Goal: Check status: Check status

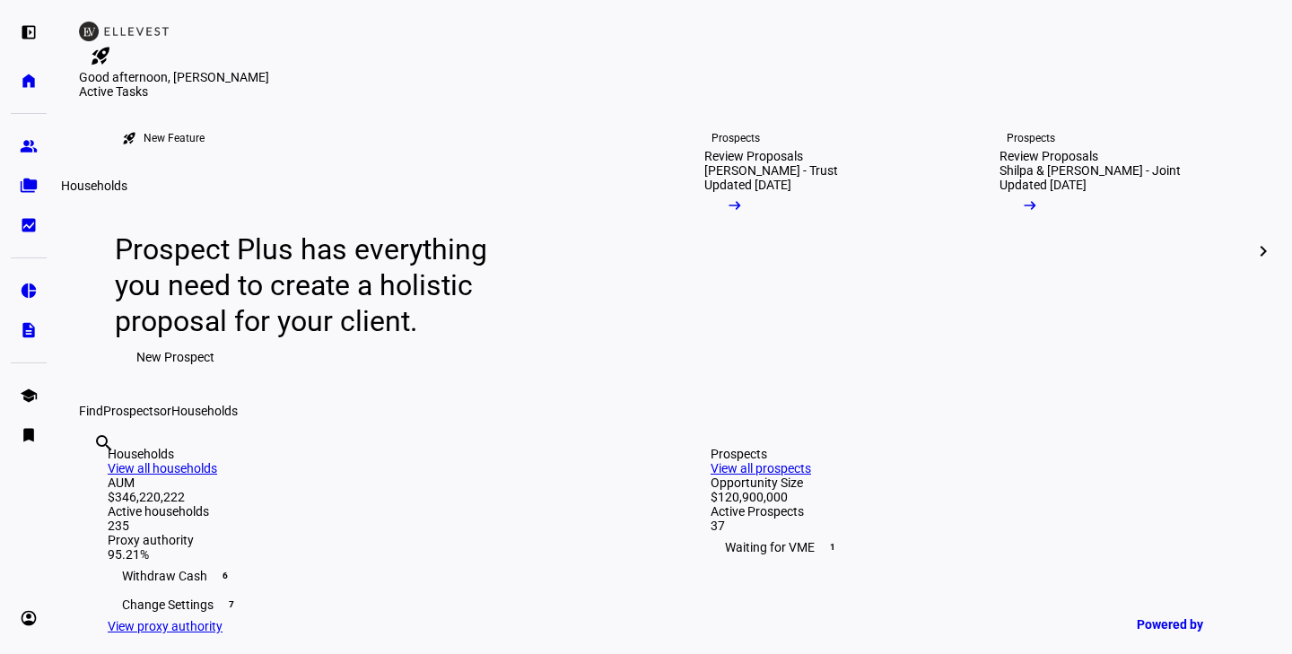
click at [30, 187] on eth-mat-symbol "folder_copy" at bounding box center [29, 186] width 18 height 18
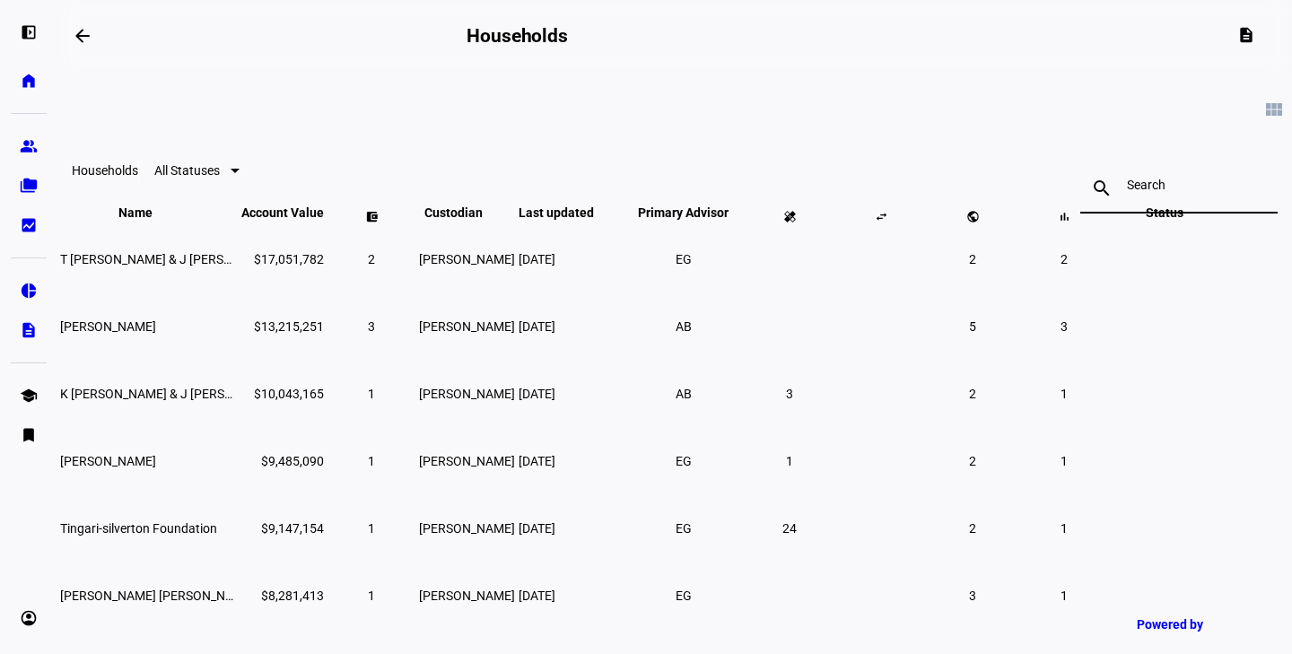
click at [1126, 186] on input at bounding box center [1178, 185] width 104 height 14
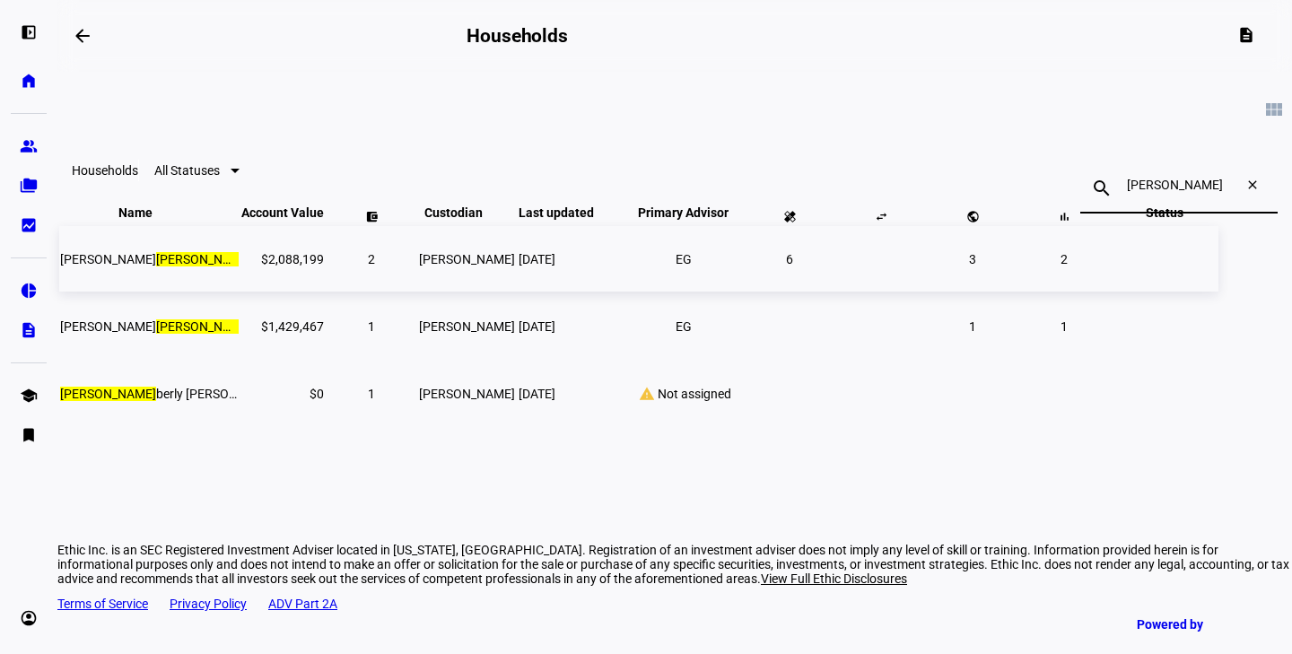
type input "[PERSON_NAME]"
click at [787, 291] on td "6" at bounding box center [789, 258] width 90 height 65
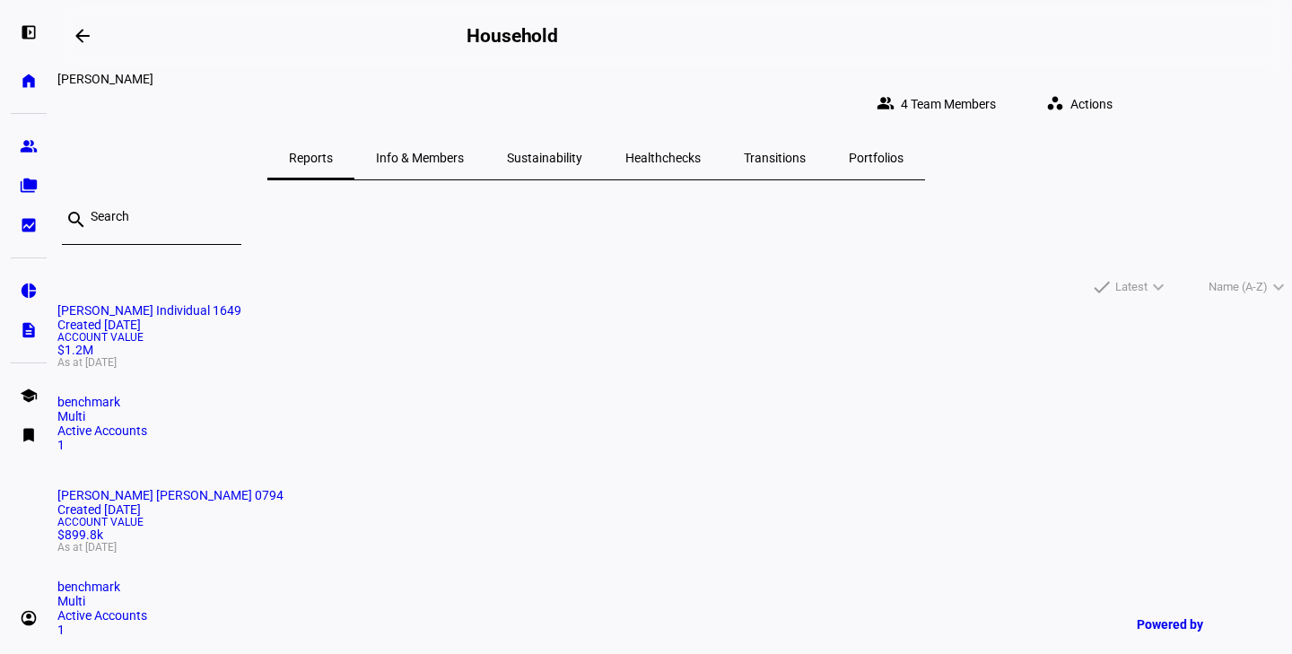
click at [582, 152] on span "Sustainability" at bounding box center [544, 158] width 75 height 13
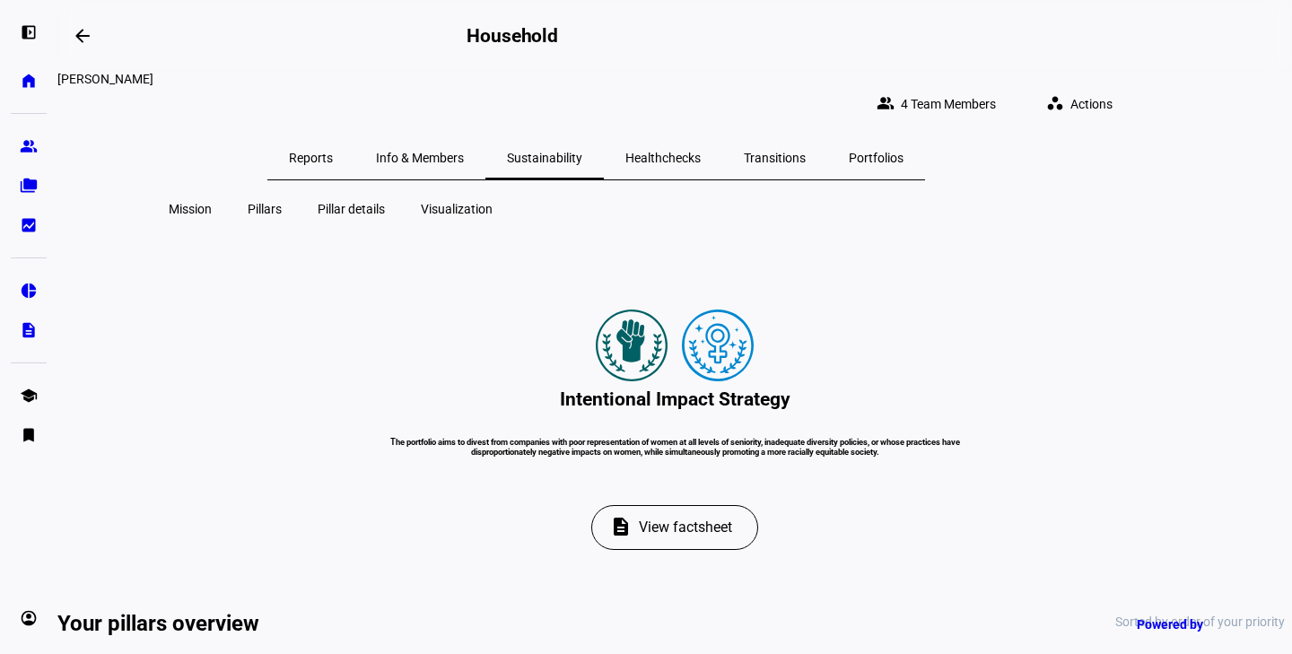
click at [333, 152] on span "Reports" at bounding box center [311, 158] width 44 height 13
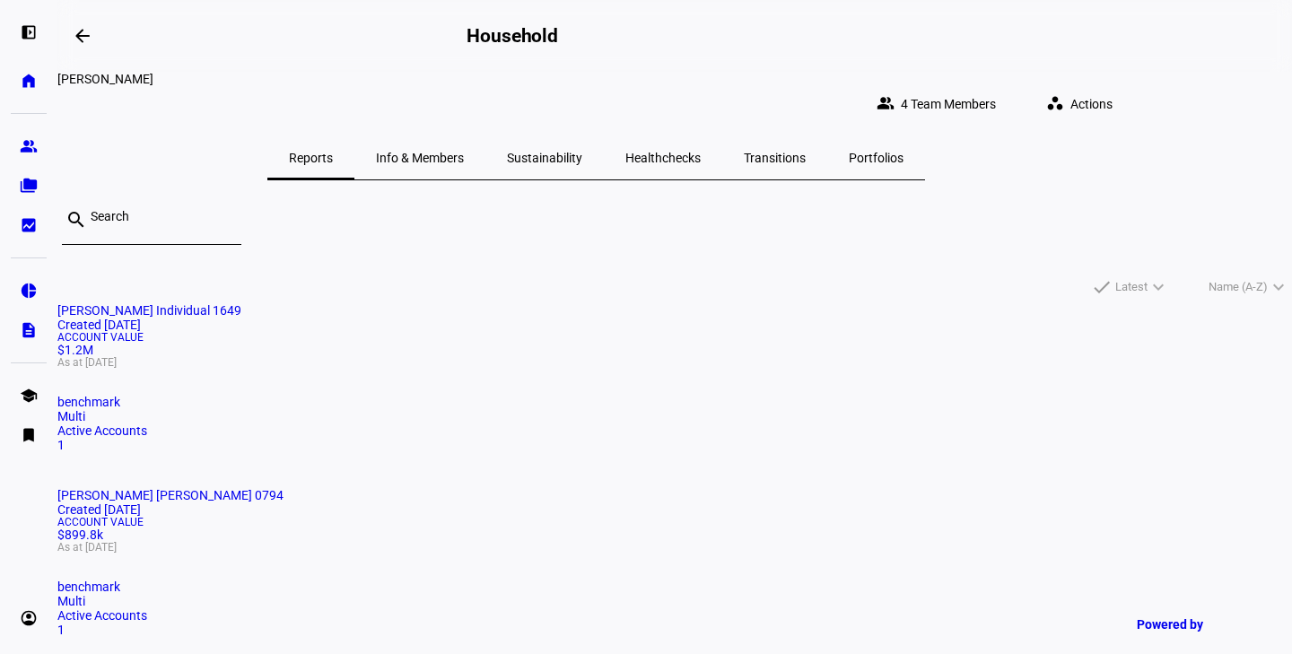
click at [241, 303] on span "[PERSON_NAME] Individual 1649" at bounding box center [149, 310] width 184 height 14
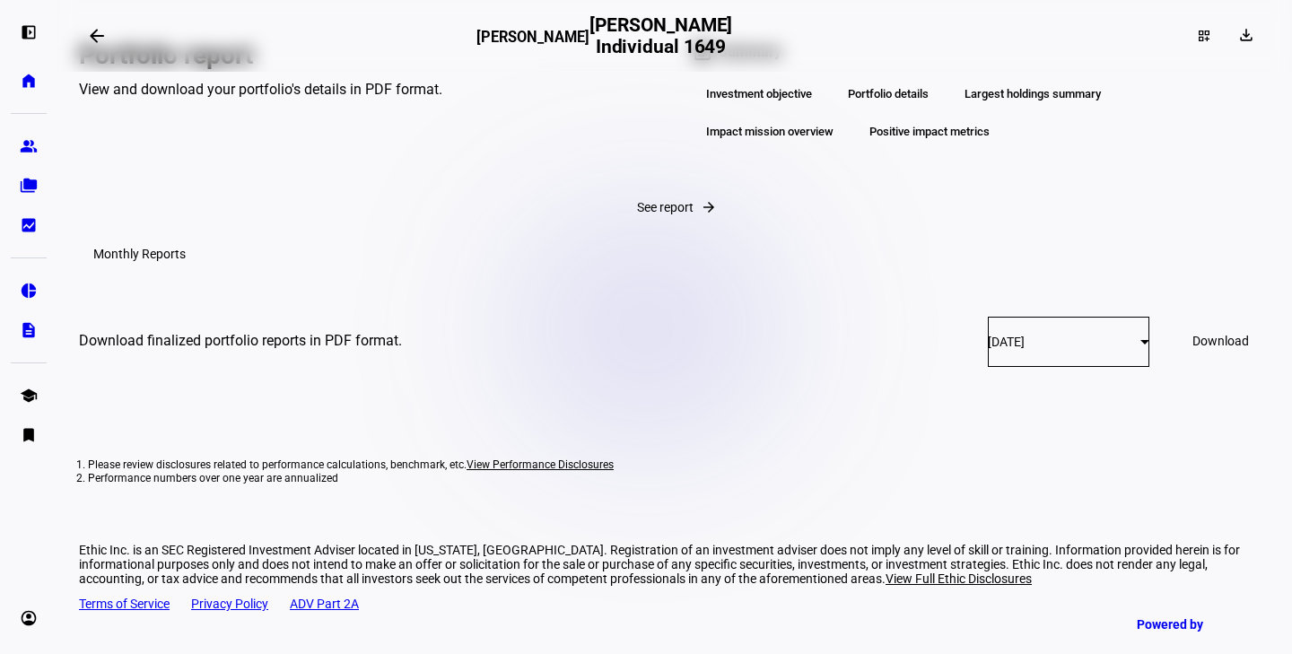
scroll to position [3403, 0]
click at [887, 147] on div "Positive impact metrics" at bounding box center [929, 132] width 149 height 30
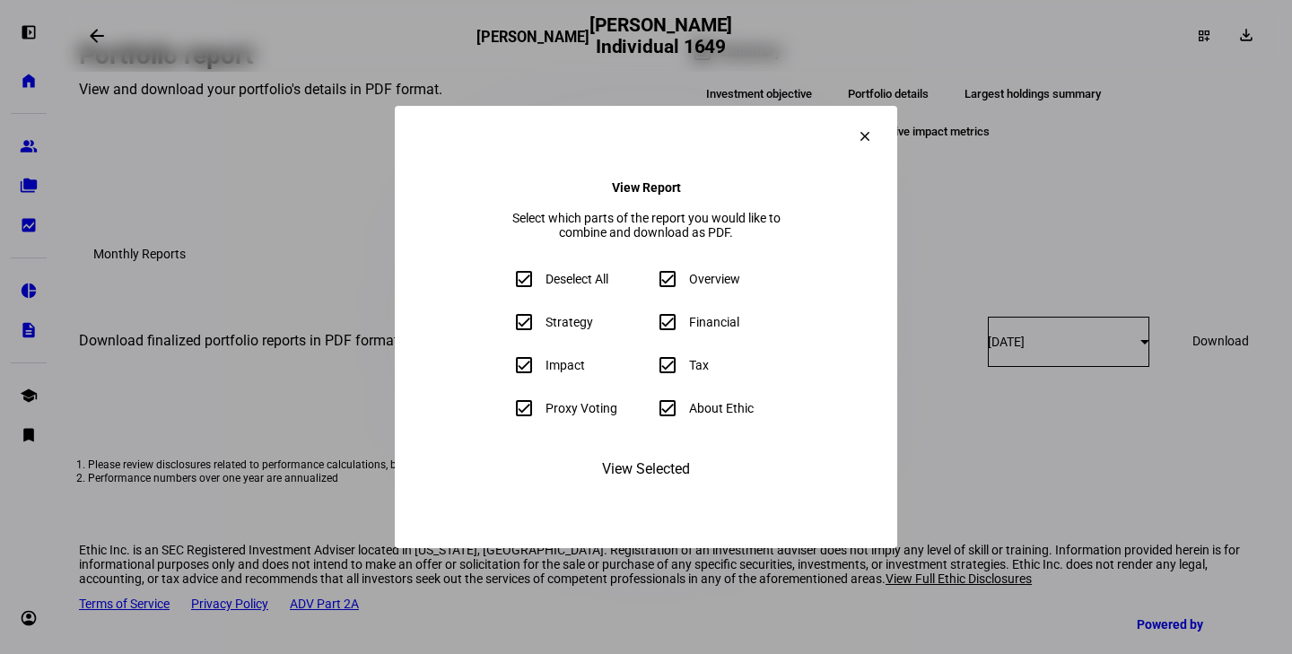
click at [506, 283] on input "Deselect All" at bounding box center [524, 279] width 36 height 36
checkbox input "false"
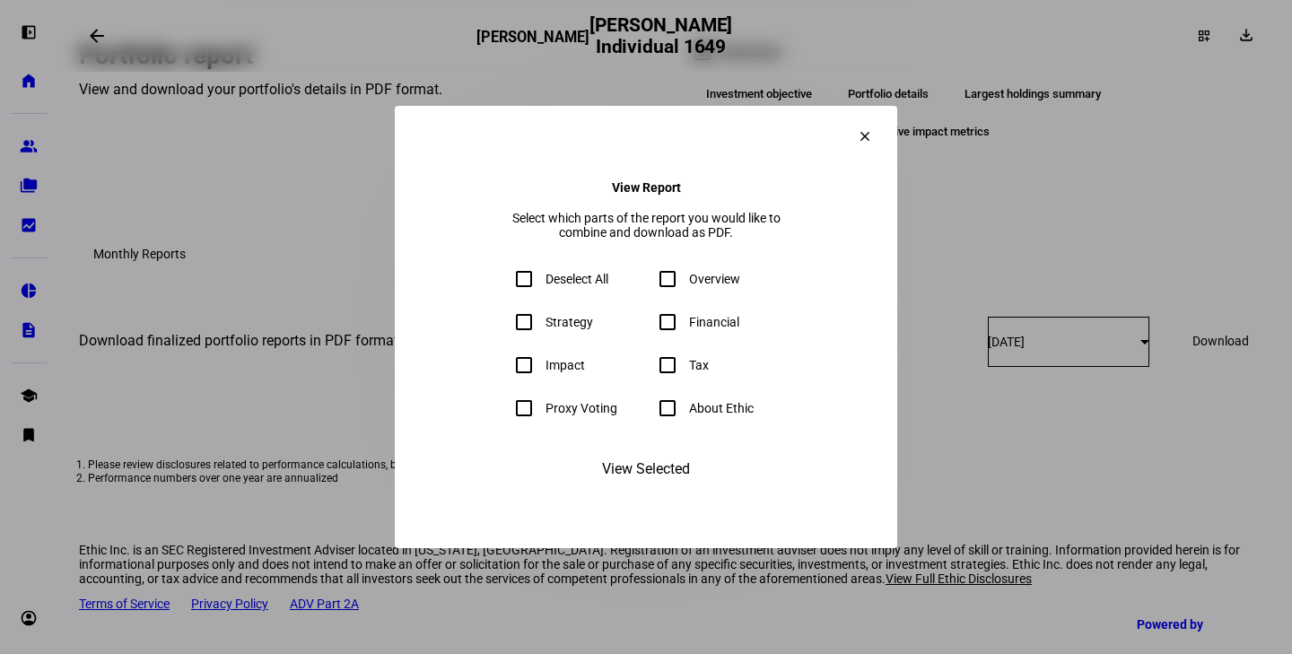
checkbox input "false"
click at [506, 370] on input "Impact" at bounding box center [524, 365] width 36 height 36
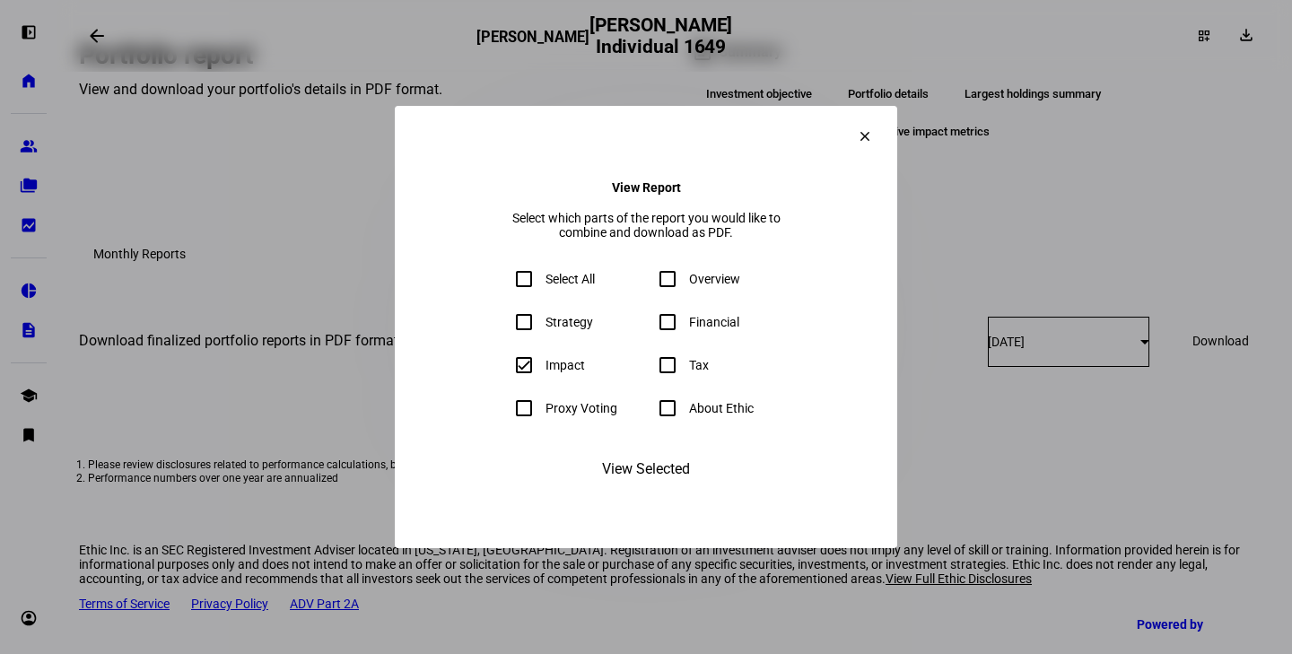
checkbox input "true"
drag, startPoint x: 404, startPoint y: 404, endPoint x: 417, endPoint y: 418, distance: 18.4
click at [506, 404] on input "Proxy Voting" at bounding box center [524, 408] width 36 height 36
checkbox input "true"
click at [640, 491] on span "View Selected" at bounding box center [646, 469] width 88 height 43
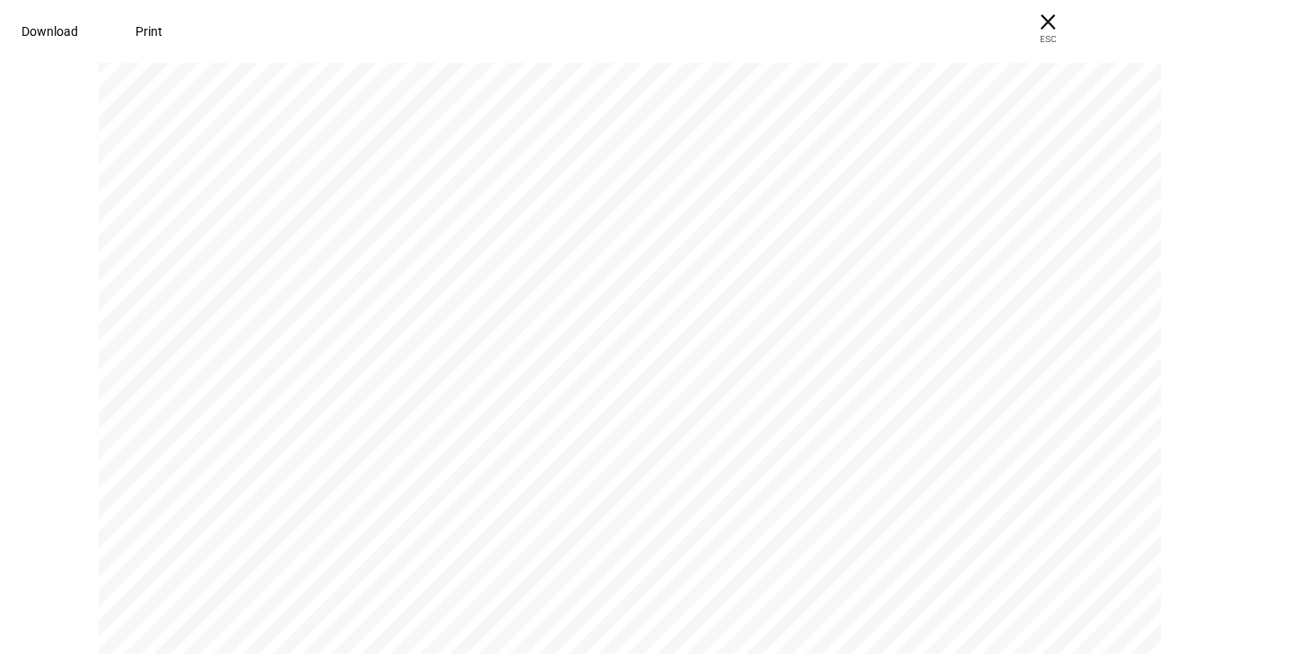
scroll to position [5793, 0]
